Goal: Check status: Check status

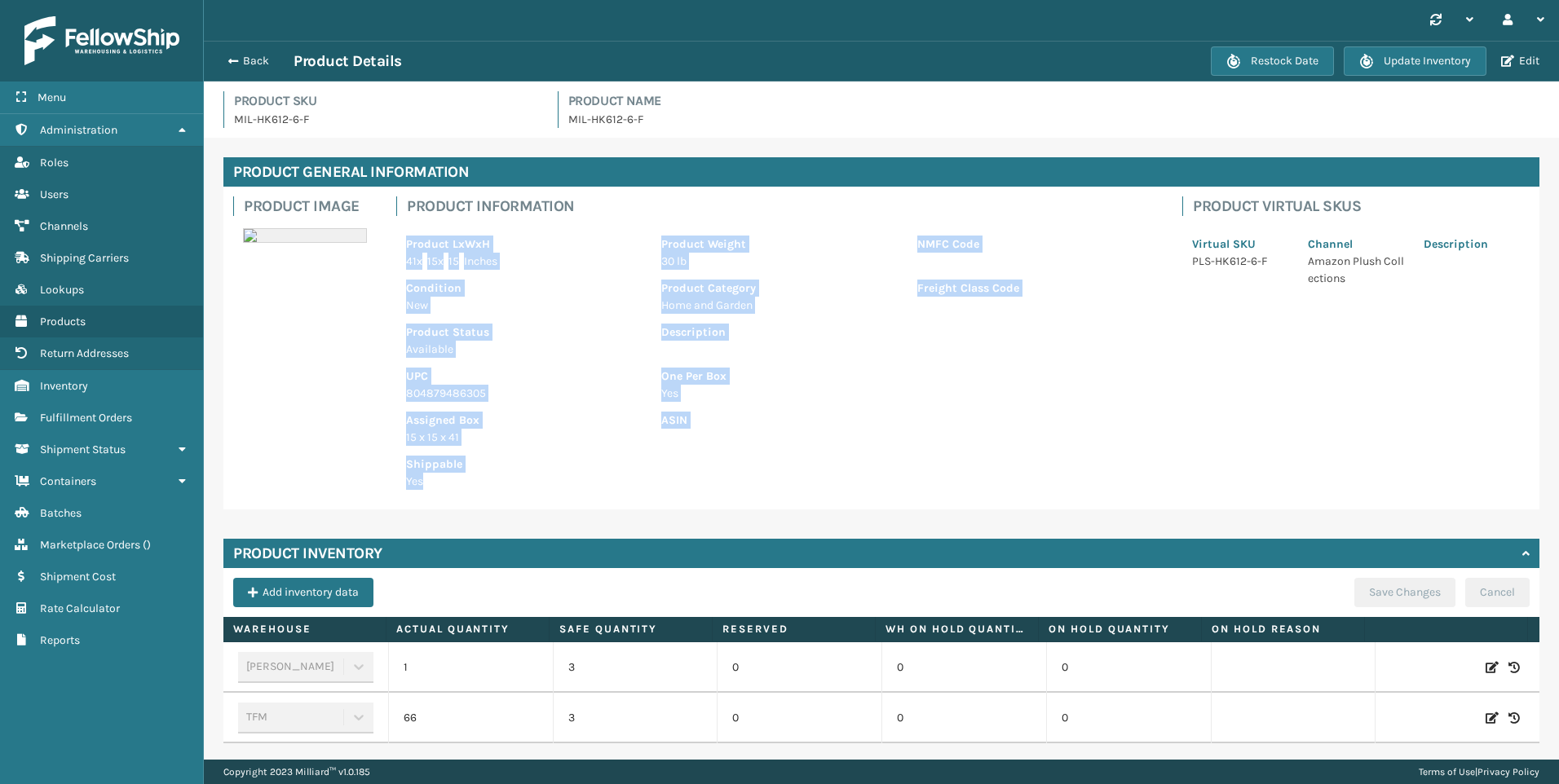
scroll to position [52, 0]
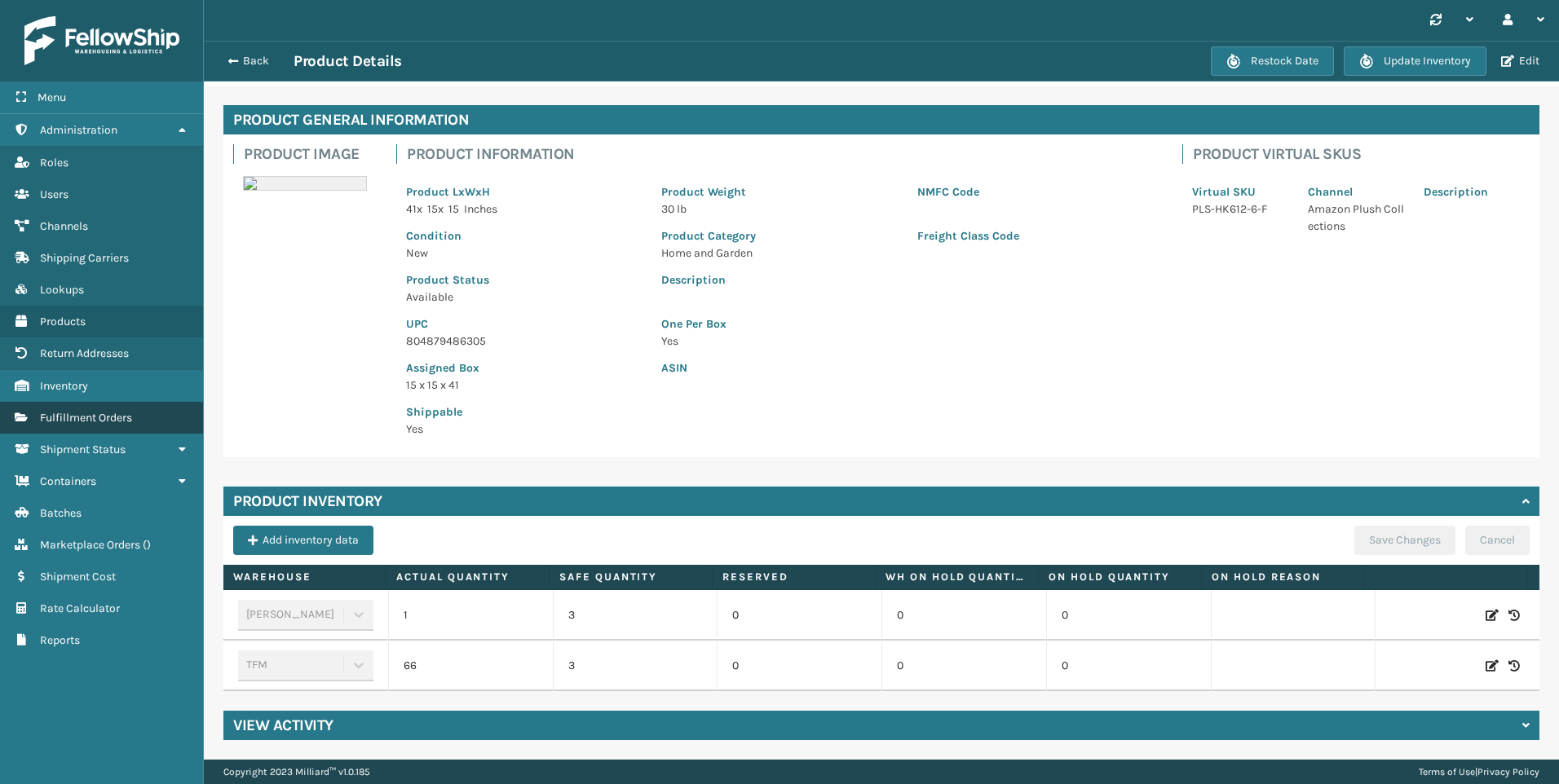
click at [65, 423] on span "Fulfillment Orders" at bounding box center [86, 418] width 93 height 14
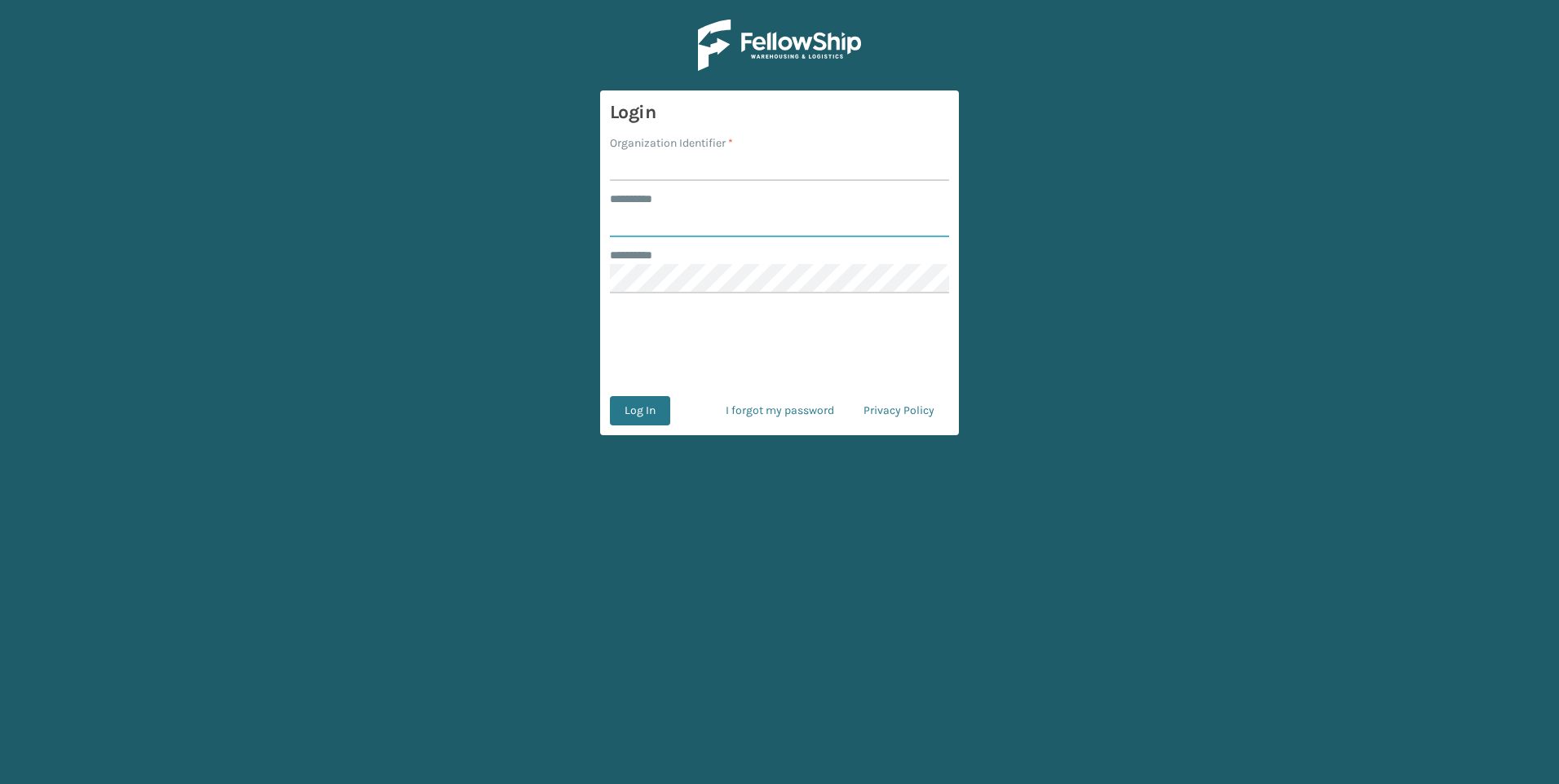
type input "********"
click at [666, 169] on input "Organization Identifier *" at bounding box center [779, 165] width 339 height 29
type input "Plush"
click at [649, 411] on button "Log In" at bounding box center [639, 410] width 61 height 29
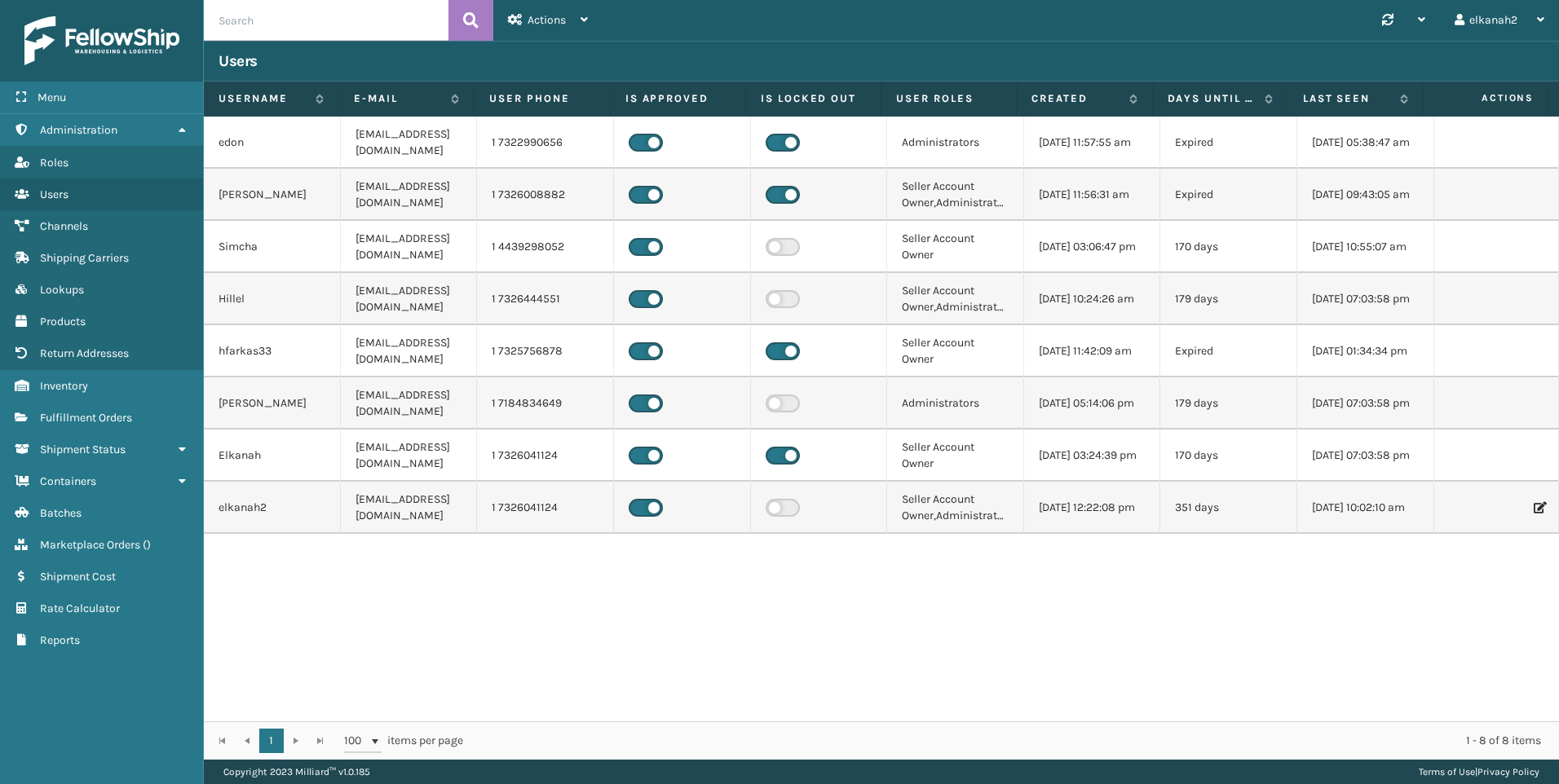
click at [353, 16] on input "text" at bounding box center [326, 21] width 245 height 41
paste input "112-4337703-1442601 Buyer name: [PERSON_NAME]"
type input "112-4337703-1442601"
click at [474, 19] on icon at bounding box center [470, 21] width 16 height 24
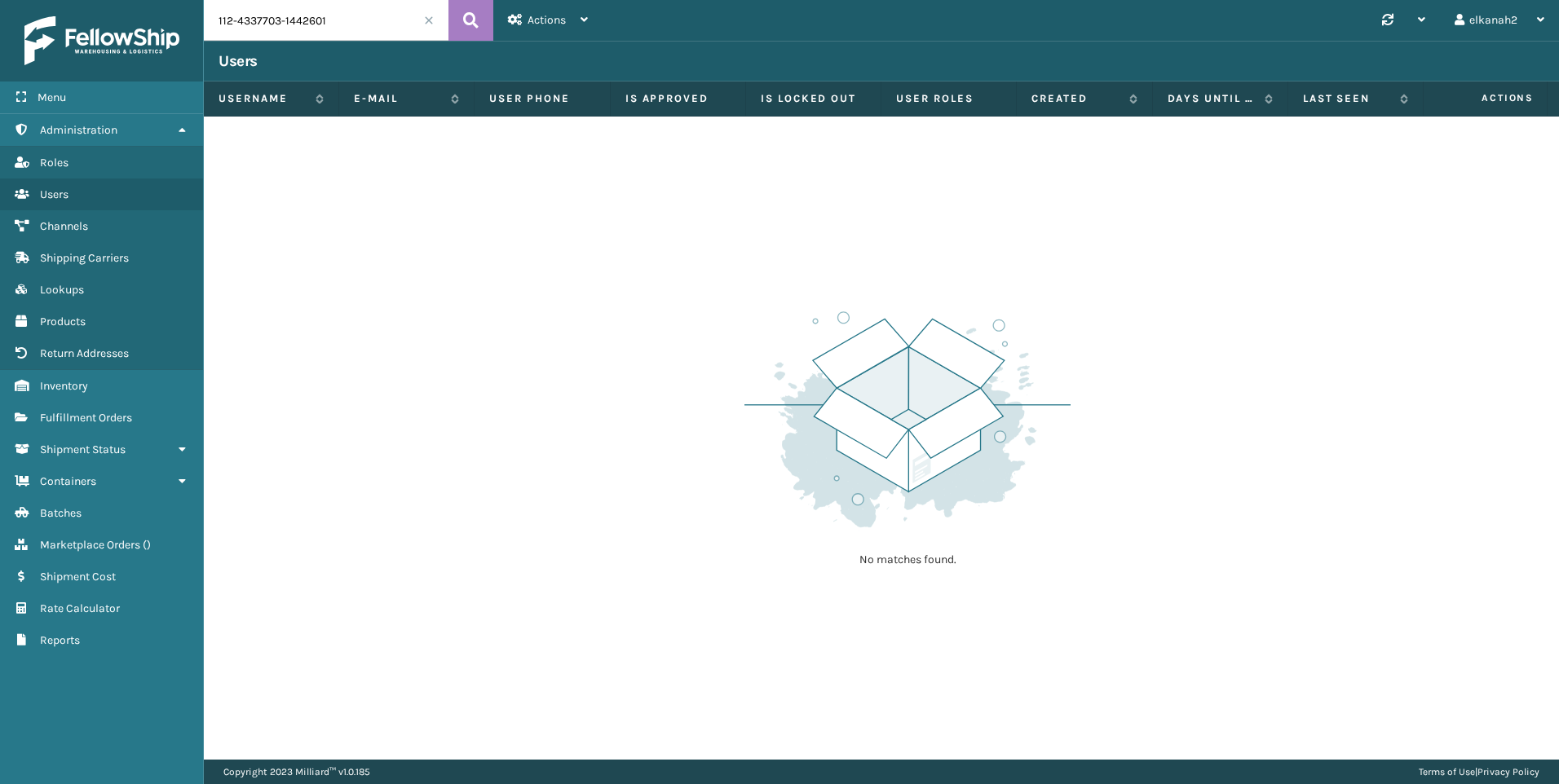
click at [220, 21] on input "112-4337703-1442601" at bounding box center [326, 21] width 245 height 41
click at [468, 19] on icon at bounding box center [470, 21] width 16 height 24
click at [70, 431] on link "Fulfillment Orders" at bounding box center [101, 418] width 203 height 32
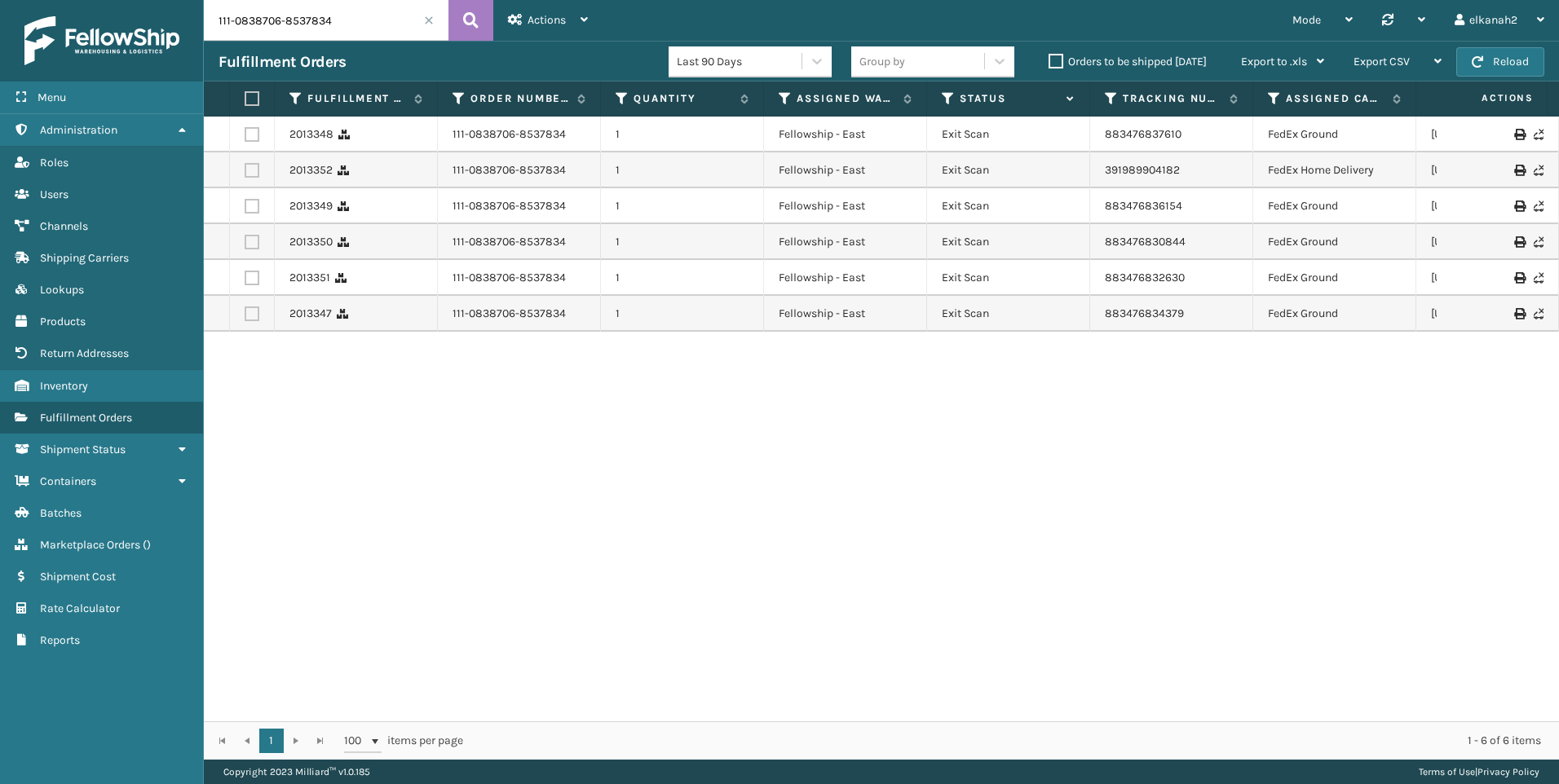
drag, startPoint x: 354, startPoint y: 20, endPoint x: 193, endPoint y: 22, distance: 161.0
click at [193, 0] on div "Menu Administration Roles Users Channels Shipping Carriers Lookups Products Ret…" at bounding box center [780, 0] width 1559 height 0
paste input "2-4337703-1442601 Buyer name: [PERSON_NAME]"
type input "112-4337703-1442601"
click at [465, 19] on icon at bounding box center [470, 21] width 16 height 24
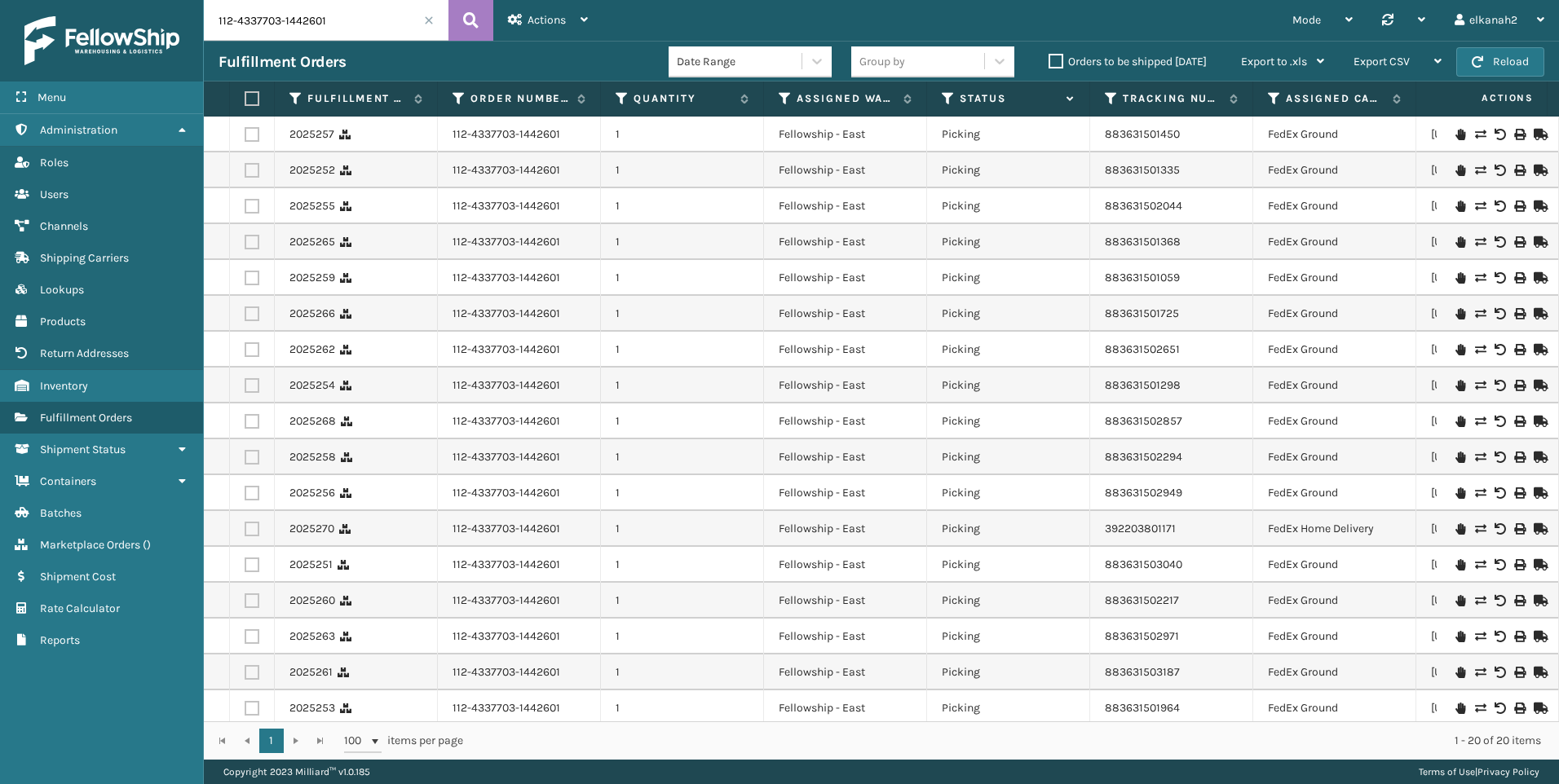
scroll to position [0, 317]
